Goal: Information Seeking & Learning: Learn about a topic

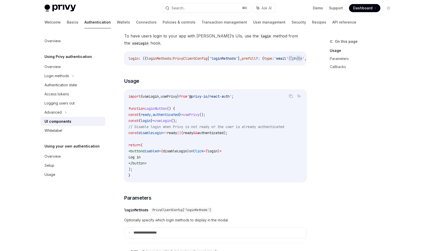
scroll to position [295, 0]
click at [72, 77] on div "Login methods" at bounding box center [72, 75] width 65 height 9
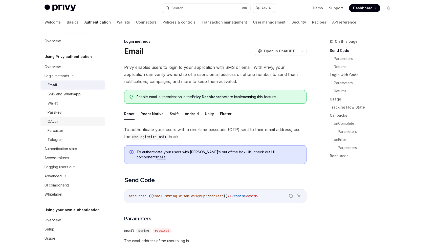
click at [68, 121] on div "OAuth" at bounding box center [75, 121] width 55 height 6
type textarea "*"
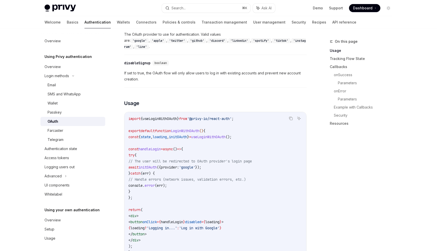
scroll to position [247, 0]
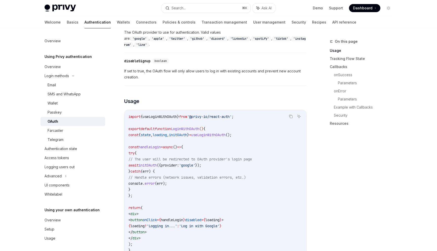
click at [226, 133] on span "useLoginWithOAuth" at bounding box center [208, 135] width 34 height 5
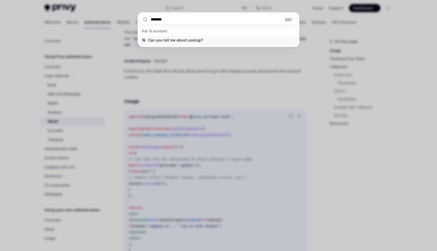
type input "********"
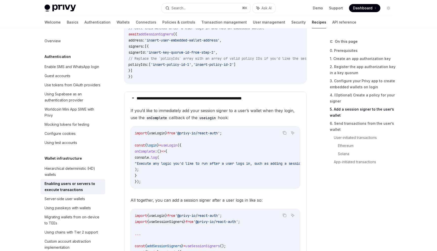
scroll to position [897, 0]
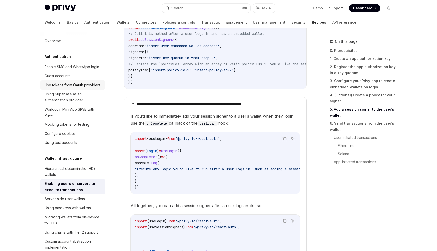
click at [90, 84] on div "Use tokens from OAuth providers" at bounding box center [73, 85] width 56 height 6
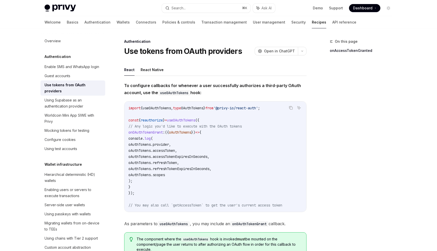
click at [195, 121] on span "useOAuthTokens" at bounding box center [181, 120] width 28 height 5
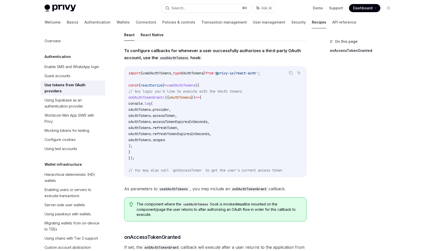
scroll to position [35, 0]
click at [169, 107] on span "provider" at bounding box center [161, 109] width 16 height 5
click at [175, 116] on span "accessToken" at bounding box center [164, 115] width 22 height 5
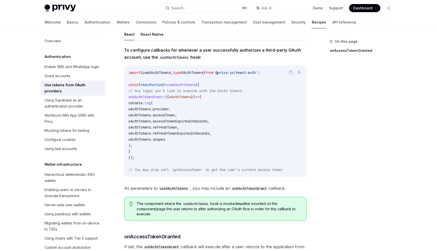
click at [175, 118] on code "import { useOAuthTokens , type OAuthTokens } from '@privy-io/react-auth' ; cons…" at bounding box center [215, 121] width 174 height 103
click at [175, 125] on code "import { useOAuthTokens , type OAuthTokens } from '@privy-io/react-auth' ; cons…" at bounding box center [215, 121] width 174 height 103
click at [175, 125] on span "refreshToken" at bounding box center [165, 127] width 24 height 5
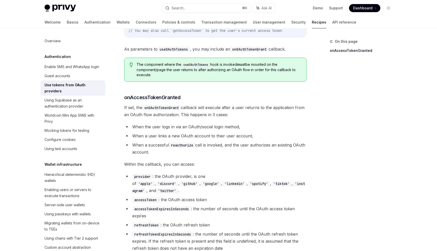
click at [175, 125] on li "When the user logs in via an OAuth/social login method," at bounding box center [215, 126] width 182 height 7
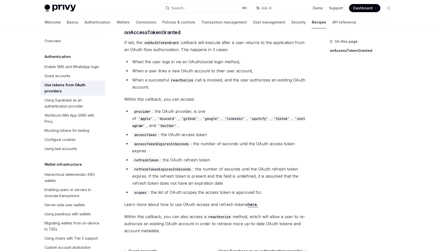
scroll to position [240, 0]
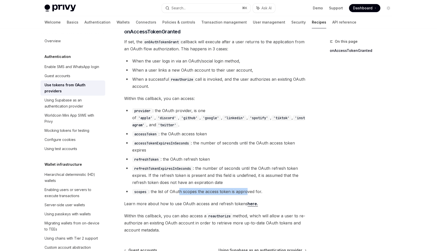
drag, startPoint x: 179, startPoint y: 183, endPoint x: 247, endPoint y: 183, distance: 68.0
click at [247, 188] on li "scopes : the list of OAuth scopes the access token is approved for." at bounding box center [215, 191] width 182 height 7
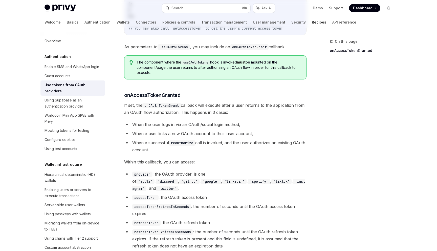
scroll to position [0, 0]
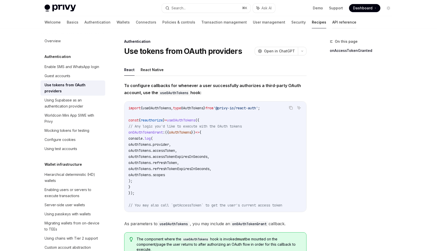
click at [303, 23] on link "API reference" at bounding box center [344, 22] width 24 height 12
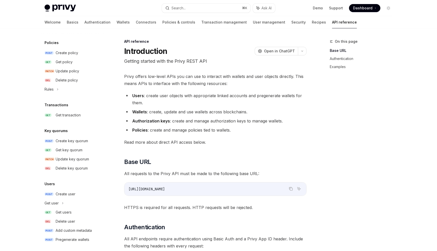
scroll to position [272, 0]
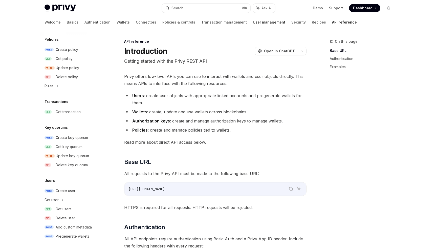
click at [253, 20] on link "User management" at bounding box center [269, 22] width 32 height 12
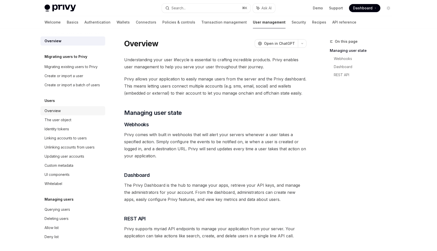
click at [69, 112] on div "Overview" at bounding box center [74, 111] width 58 height 6
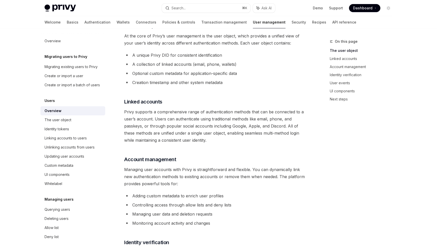
scroll to position [225, 0]
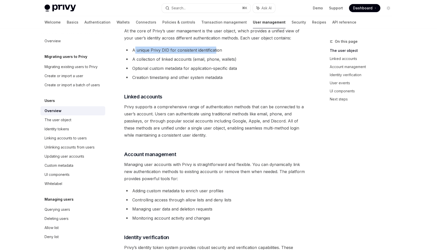
drag, startPoint x: 134, startPoint y: 50, endPoint x: 215, endPoint y: 50, distance: 81.7
click at [216, 50] on li "A unique Privy DID for consistent identification" at bounding box center [215, 50] width 182 height 7
drag, startPoint x: 158, startPoint y: 59, endPoint x: 214, endPoint y: 59, distance: 56.9
click at [214, 59] on li "A collection of linked accounts (email, phone, wallets)" at bounding box center [215, 59] width 182 height 7
drag, startPoint x: 147, startPoint y: 71, endPoint x: 159, endPoint y: 71, distance: 11.6
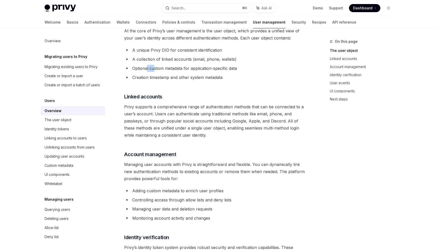
click at [159, 71] on li "Optional custom metadata for application-specific data" at bounding box center [215, 68] width 182 height 7
click at [165, 82] on div "Privy provides a unified user management system that seamlessly combines tradit…" at bounding box center [215, 147] width 182 height 619
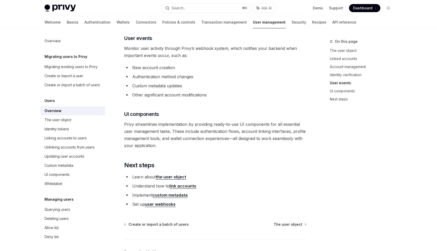
scroll to position [507, 0]
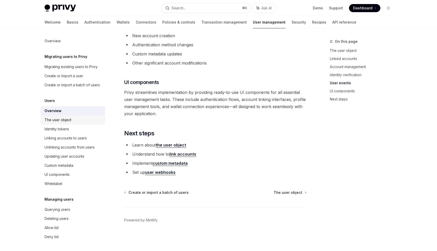
click at [78, 120] on div "The user object" at bounding box center [74, 120] width 58 height 6
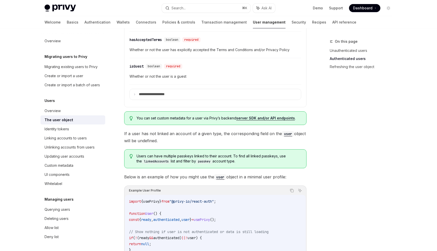
scroll to position [297, 0]
click at [138, 94] on summary "**********" at bounding box center [215, 93] width 171 height 11
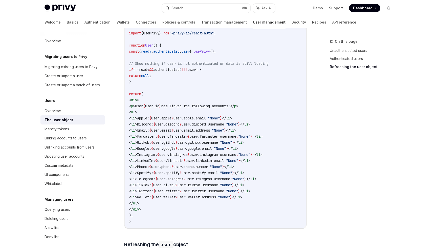
scroll to position [1111, 0]
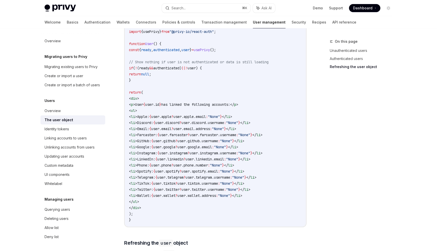
drag, startPoint x: 143, startPoint y: 114, endPoint x: 202, endPoint y: 187, distance: 94.0
click at [202, 187] on code "import { usePrivy } from "@privy-io/react-auth" ; function User () { const { re…" at bounding box center [215, 126] width 173 height 194
click at [182, 187] on span "?" at bounding box center [181, 189] width 2 height 5
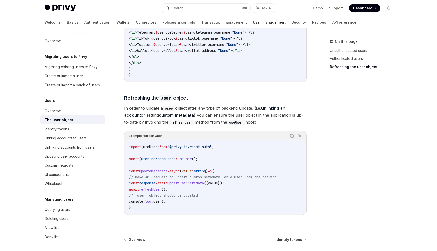
scroll to position [1257, 0]
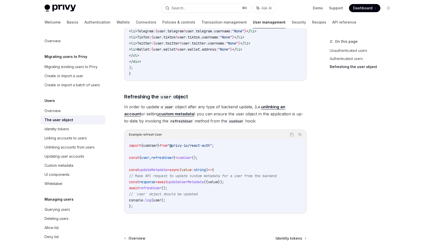
click at [157, 171] on span "updateMetadata" at bounding box center [153, 169] width 28 height 5
click at [81, 156] on div "Updating user accounts" at bounding box center [65, 156] width 40 height 6
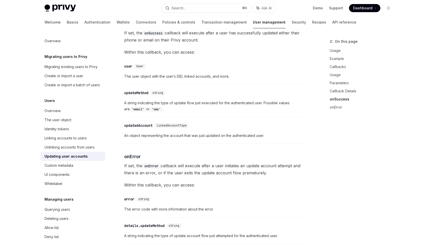
scroll to position [627, 0]
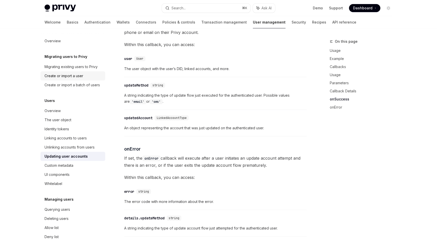
click at [72, 72] on link "Create or import a user" at bounding box center [72, 75] width 65 height 9
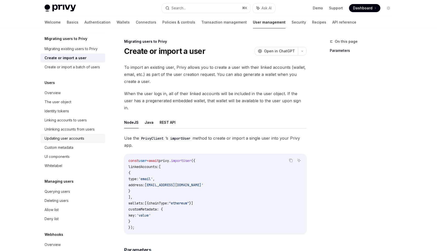
scroll to position [15, 0]
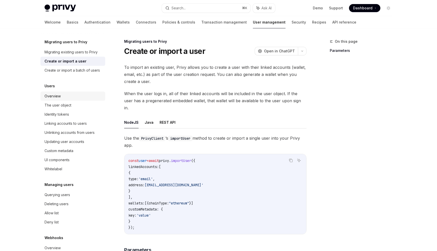
click at [65, 94] on div "Overview" at bounding box center [74, 96] width 58 height 6
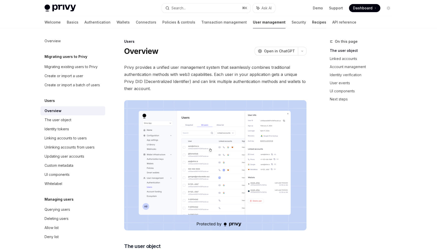
click at [303, 21] on link "Recipes" at bounding box center [319, 22] width 14 height 12
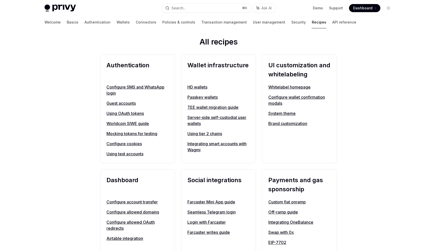
scroll to position [162, 0]
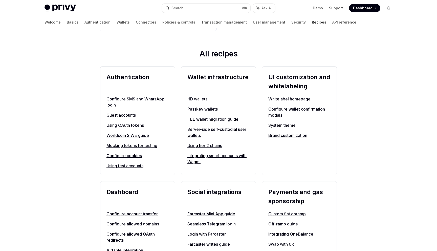
click at [132, 124] on link "Using OAuth tokens" at bounding box center [137, 125] width 62 height 6
type textarea "*"
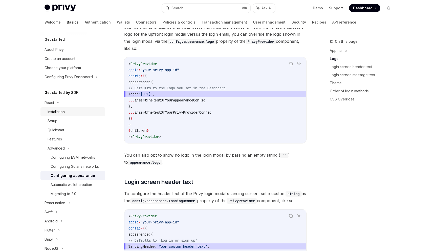
click at [86, 115] on link "Installation" at bounding box center [72, 111] width 65 height 9
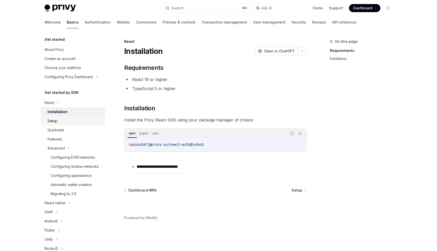
click at [83, 121] on div "Setup" at bounding box center [75, 121] width 55 height 6
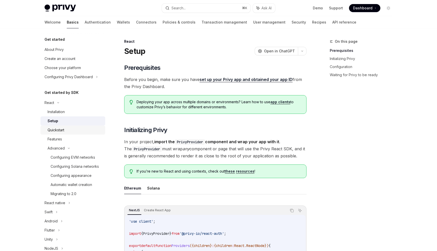
click at [82, 129] on div "Quickstart" at bounding box center [75, 130] width 55 height 6
type textarea "*"
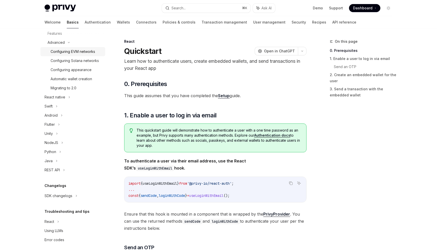
scroll to position [109, 0]
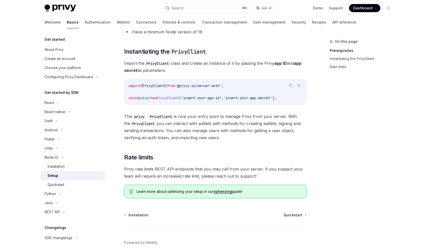
scroll to position [67, 0]
